Goal: Task Accomplishment & Management: Manage account settings

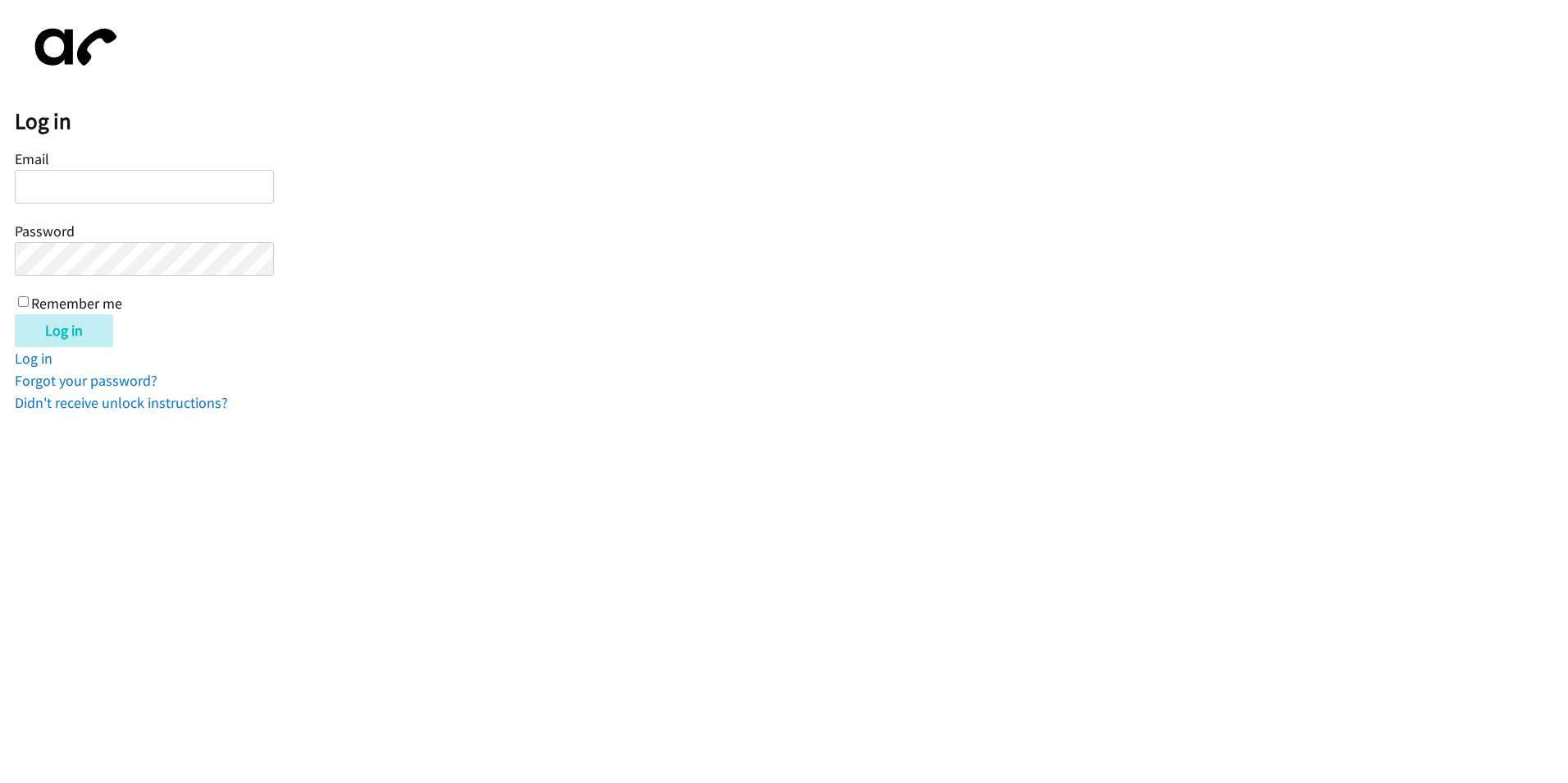
click at [55, 174] on input "Email" at bounding box center [145, 187] width 259 height 34
type input "[EMAIL_ADDRESS][DOMAIN_NAME]"
click at [15, 315] on input "Log in" at bounding box center [64, 331] width 98 height 33
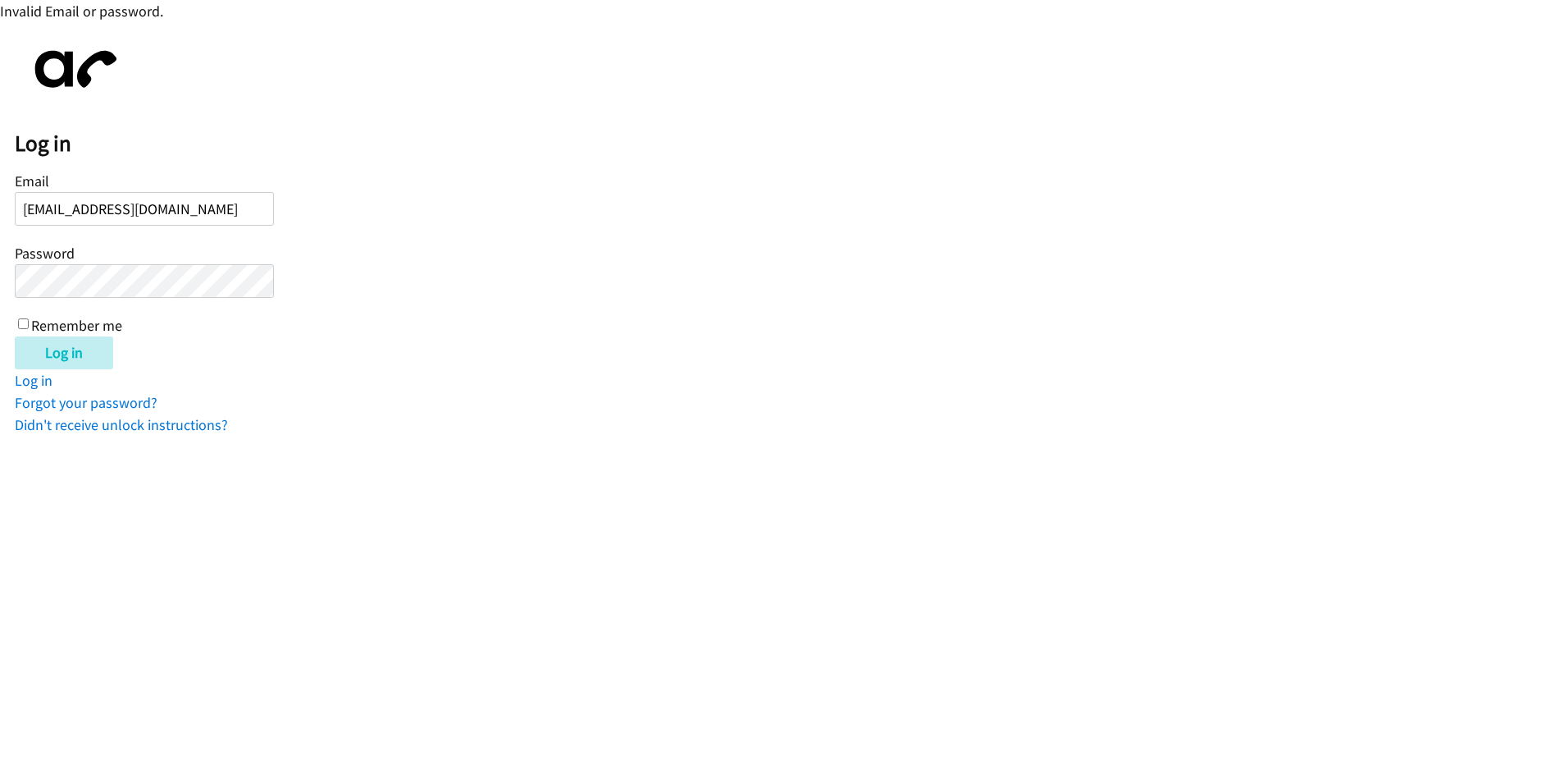
click at [15, 336] on input "Log in" at bounding box center [64, 352] width 98 height 33
click at [94, 354] on input "Log in" at bounding box center [64, 352] width 98 height 33
click at [116, 210] on input "KCOLE@LENIDNGPOINT.COM" at bounding box center [145, 209] width 259 height 34
type input "[EMAIL_ADDRESS][DOMAIN_NAME]"
click at [15, 336] on input "Log in" at bounding box center [64, 352] width 98 height 33
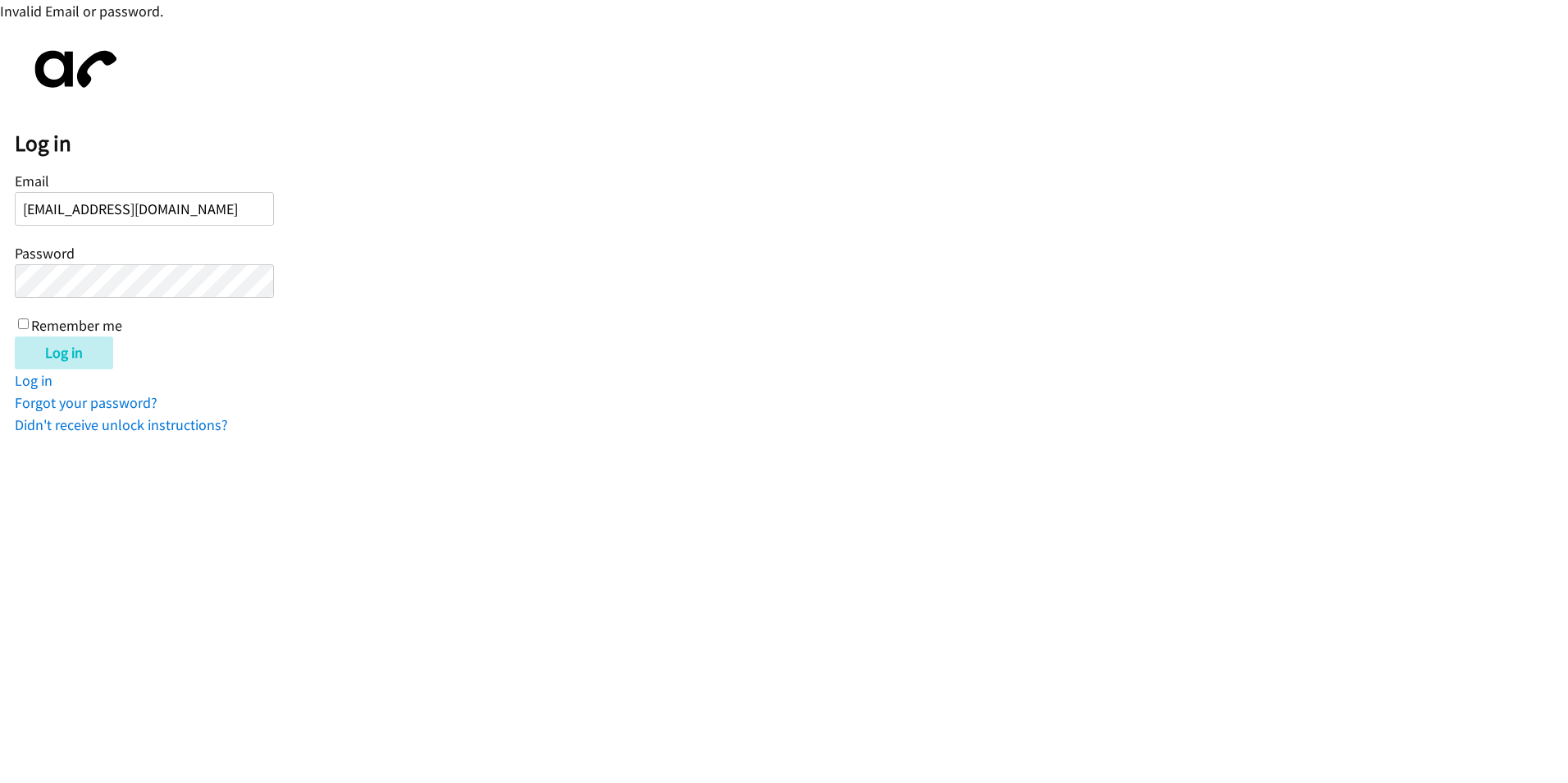
click at [169, 262] on div "Email [EMAIL_ADDRESS][DOMAIN_NAME] Password Remember me" at bounding box center [145, 251] width 259 height 167
drag, startPoint x: 104, startPoint y: 203, endPoint x: 105, endPoint y: 211, distance: 8.1
click at [104, 203] on input "[EMAIL_ADDRESS][DOMAIN_NAME]" at bounding box center [145, 209] width 259 height 34
drag, startPoint x: 105, startPoint y: 210, endPoint x: 121, endPoint y: 217, distance: 17.5
click at [105, 210] on input "[EMAIL_ADDRESS][DOMAIN_NAME]" at bounding box center [145, 209] width 259 height 34
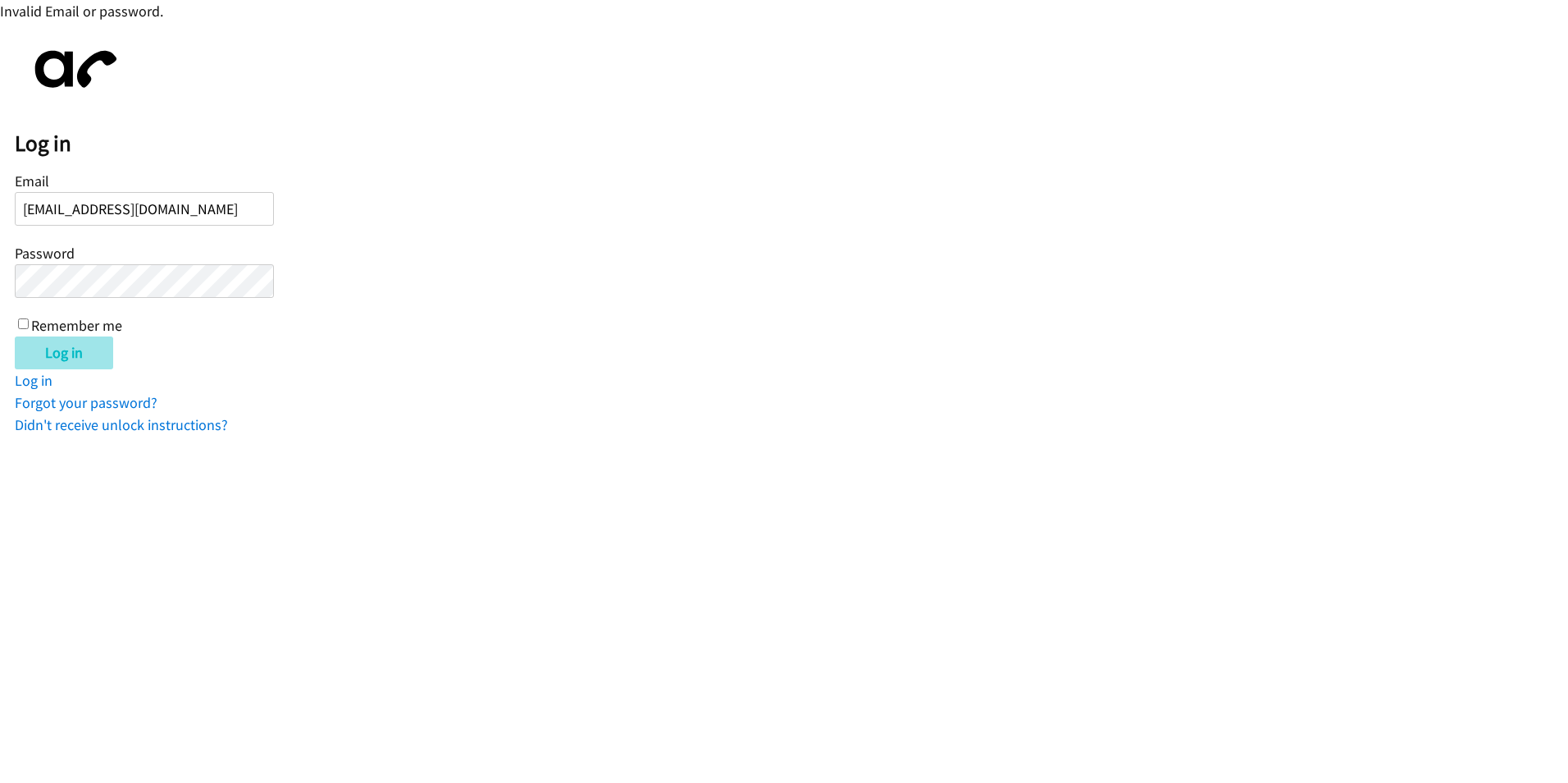
type input "[EMAIL_ADDRESS][DOMAIN_NAME]"
drag, startPoint x: 97, startPoint y: 348, endPoint x: 130, endPoint y: 342, distance: 33.5
click at [96, 348] on input "Log in" at bounding box center [64, 352] width 98 height 33
